Goal: Navigation & Orientation: Find specific page/section

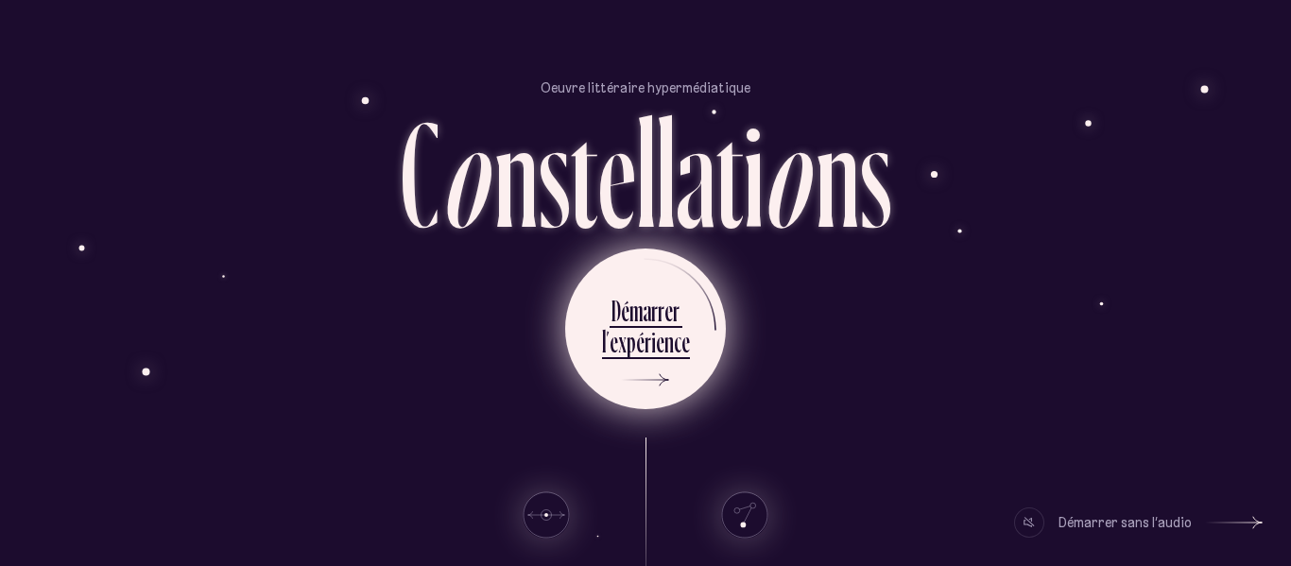
click at [647, 374] on icon at bounding box center [641, 380] width 57 height 142
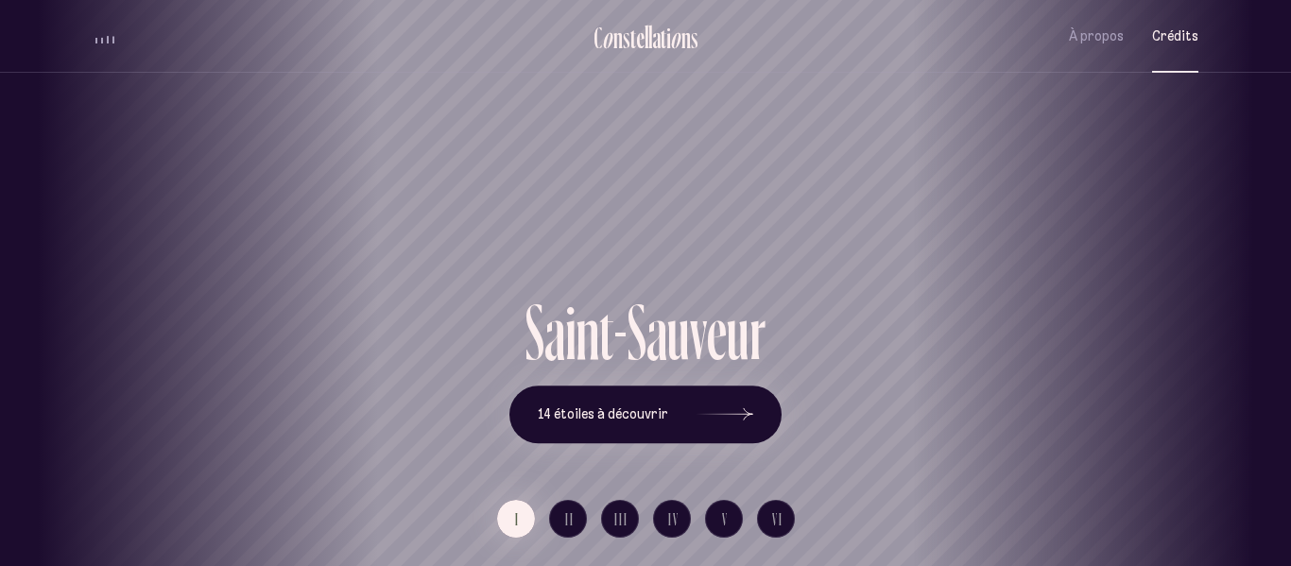
click at [1156, 33] on span "Crédits" at bounding box center [1175, 36] width 46 height 16
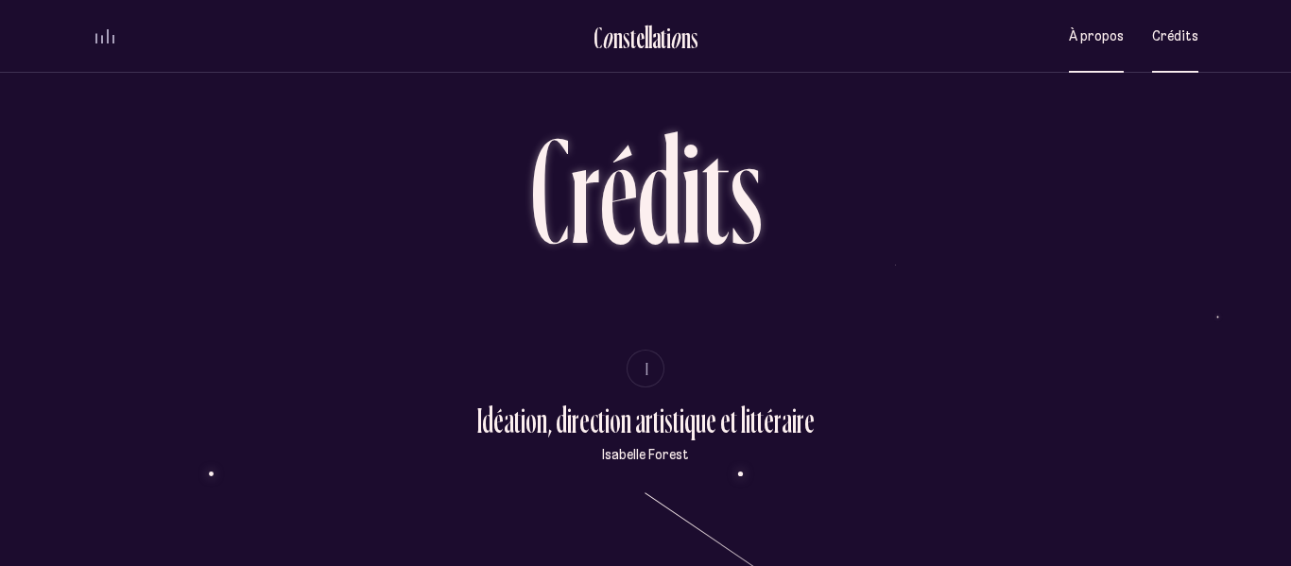
click at [1098, 45] on button "À propos" at bounding box center [1096, 36] width 55 height 44
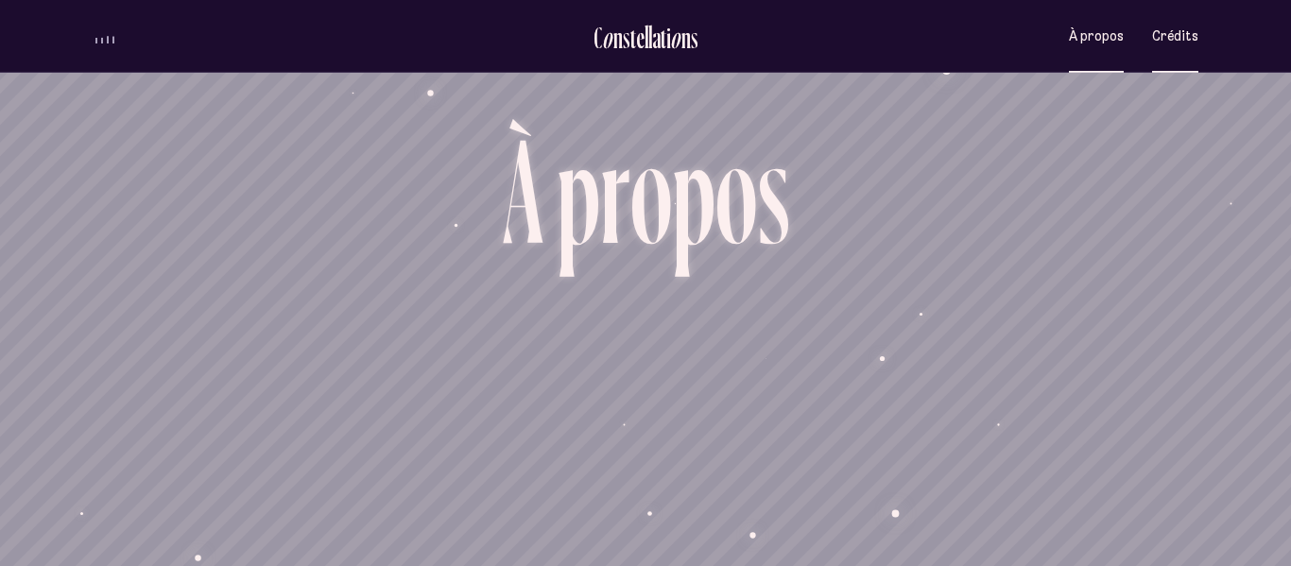
click at [1167, 38] on span "Crédits" at bounding box center [1175, 36] width 46 height 16
